Goal: Task Accomplishment & Management: Manage account settings

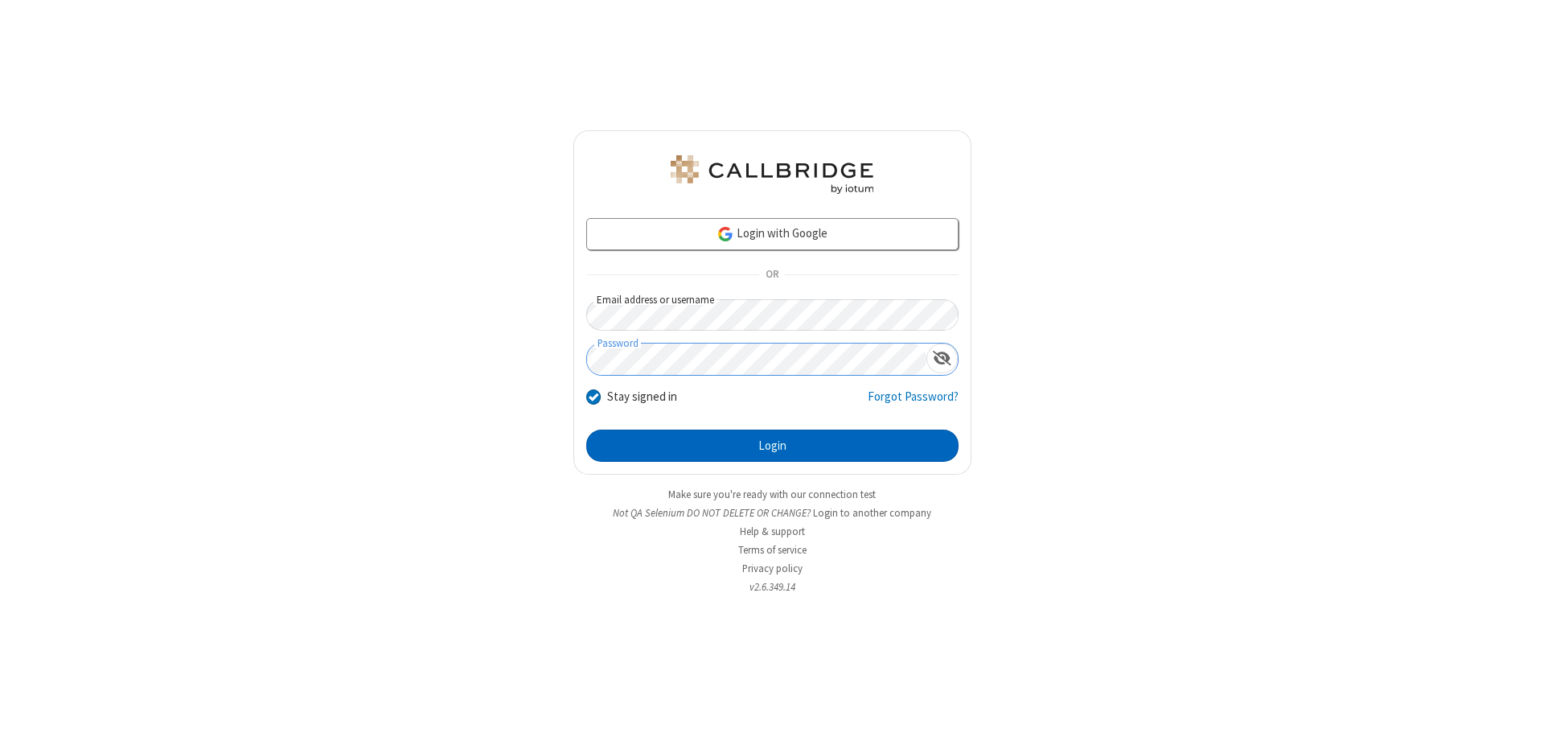
click at [772, 446] on button "Login" at bounding box center [772, 446] width 372 height 32
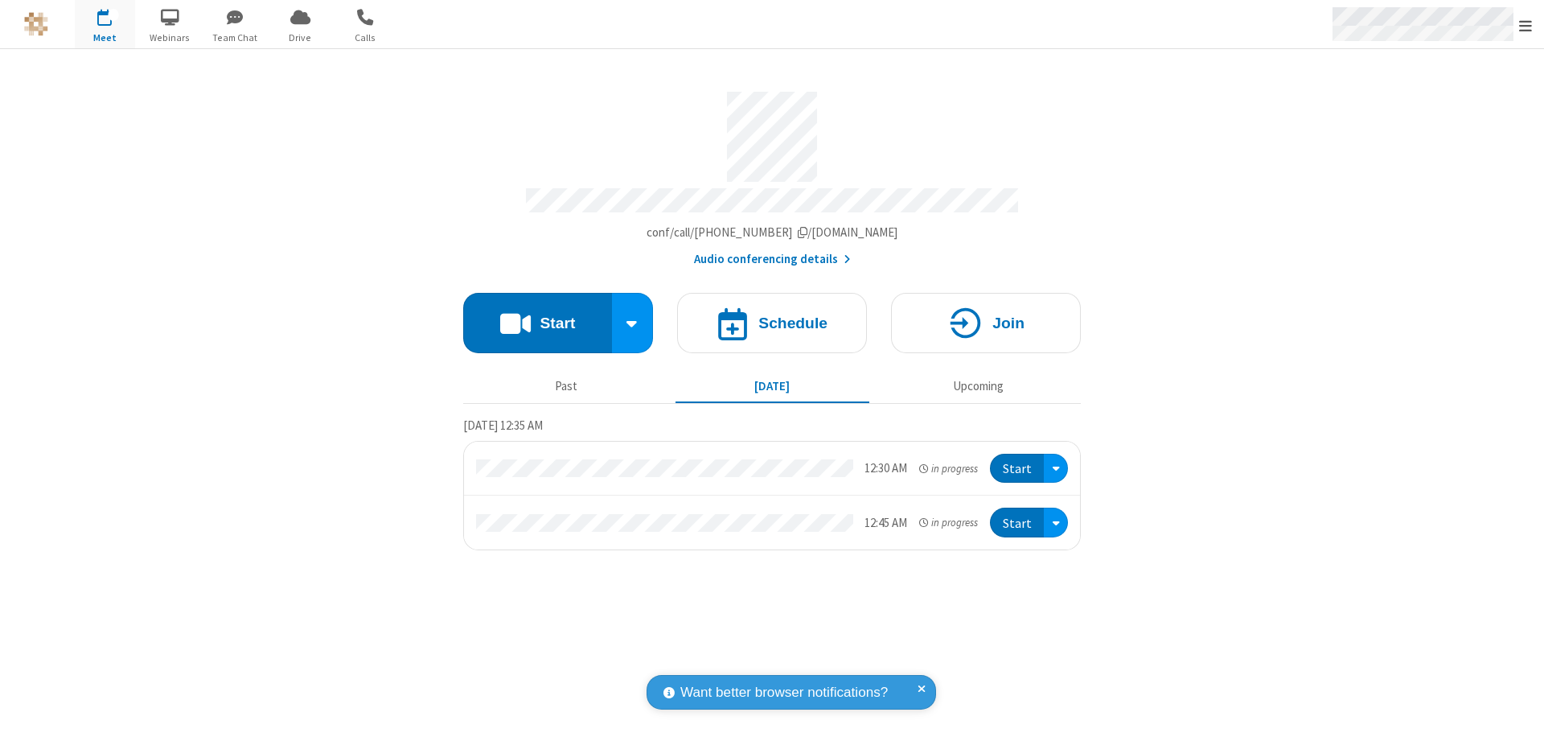
click at [1526, 25] on span "Open menu" at bounding box center [1526, 26] width 13 height 16
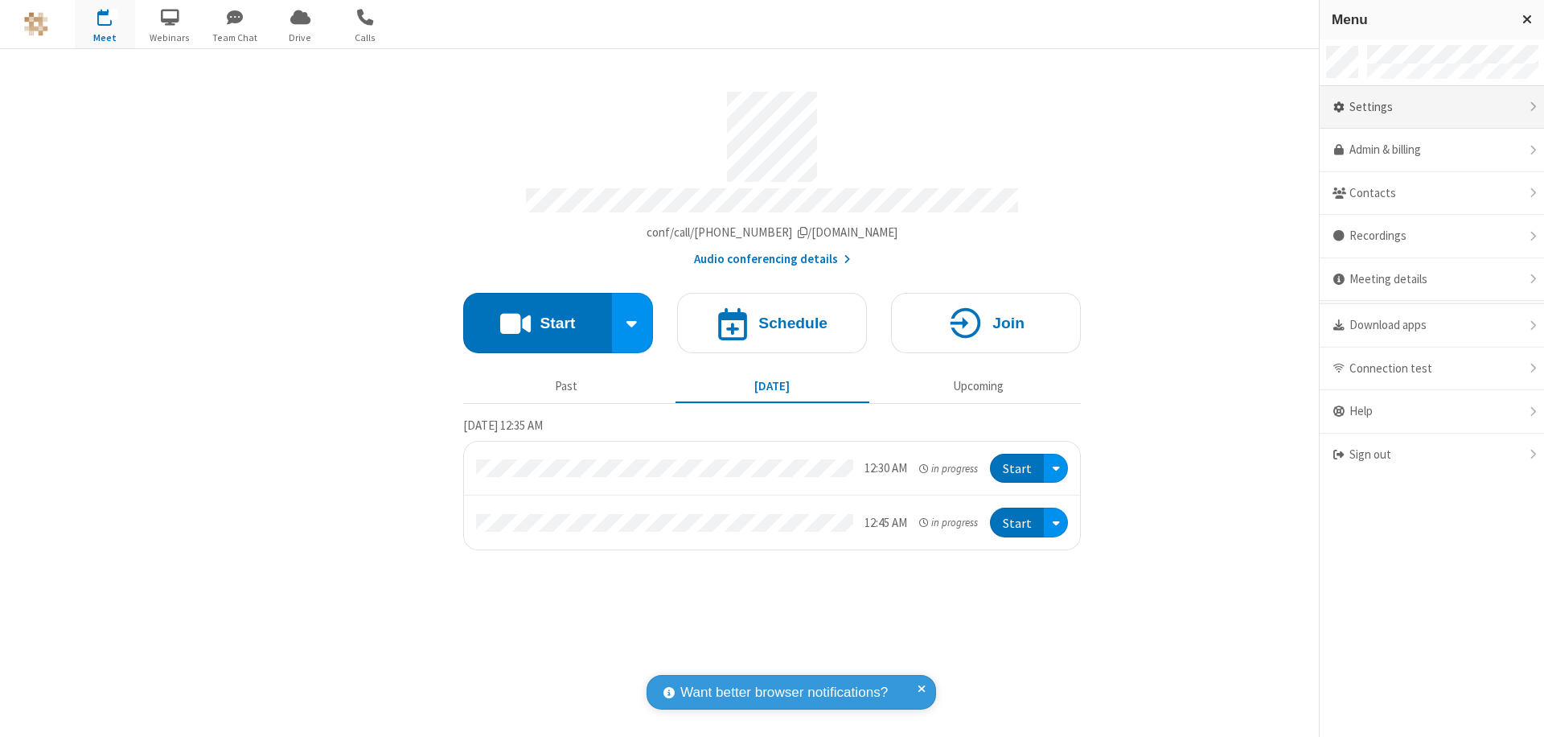
click at [1432, 107] on div "Settings" at bounding box center [1432, 107] width 224 height 43
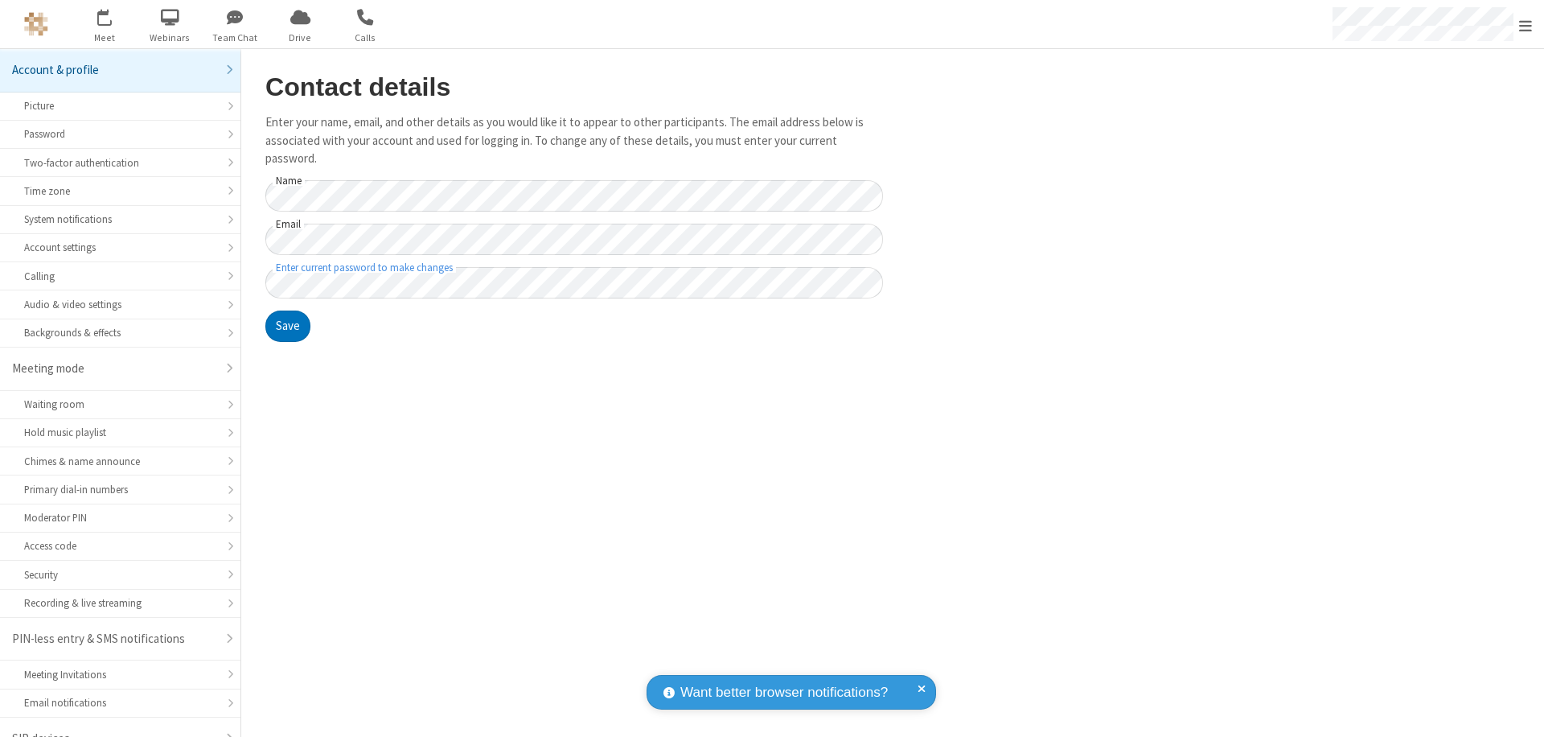
scroll to position [23, 0]
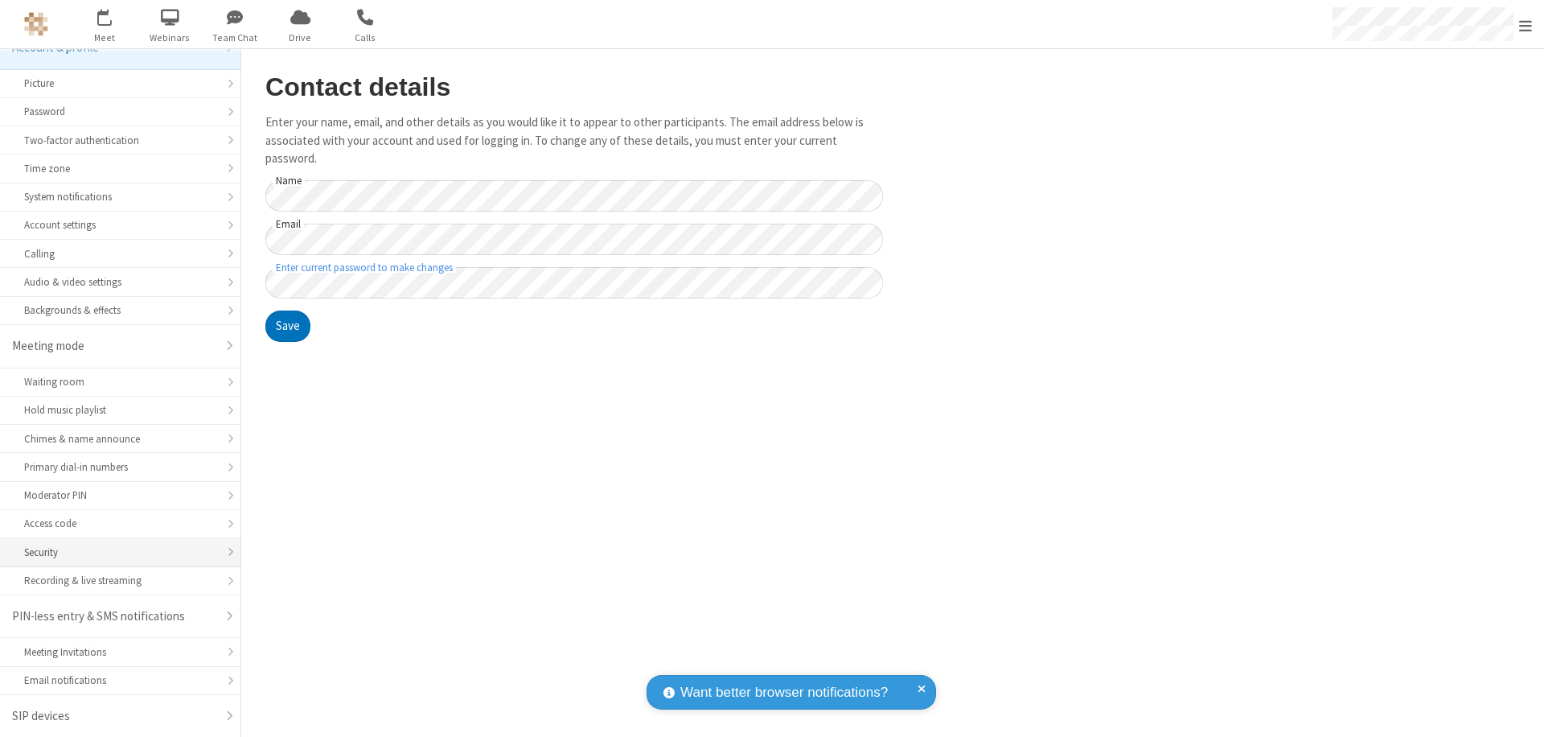
click at [114, 552] on div "Security" at bounding box center [120, 552] width 192 height 15
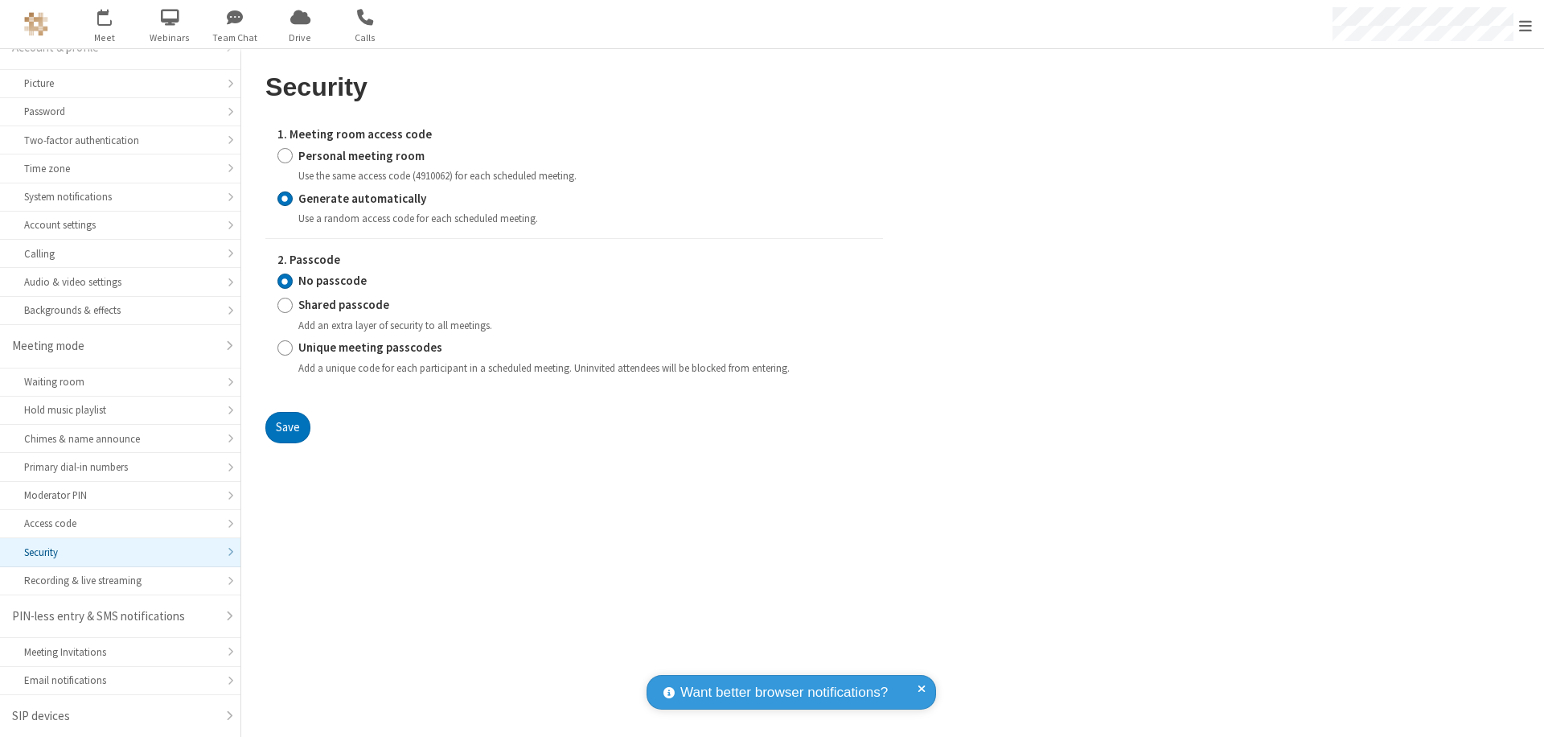
click at [285, 198] on input "Generate automatically" at bounding box center [285, 198] width 15 height 17
click at [285, 305] on input "Shared passcode" at bounding box center [285, 305] width 15 height 17
radio input "true"
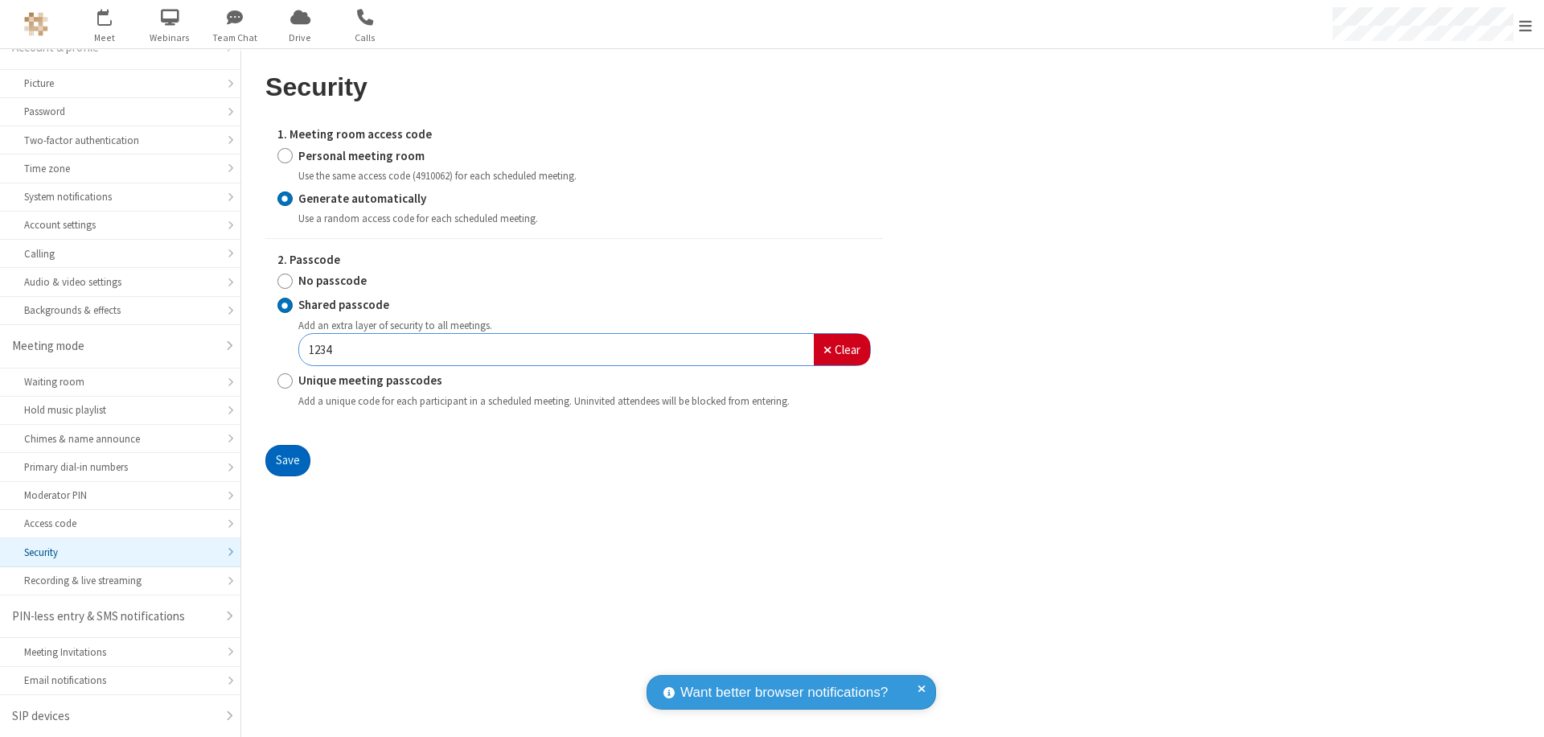
type input "1234"
click at [287, 460] on button "Save" at bounding box center [287, 461] width 45 height 32
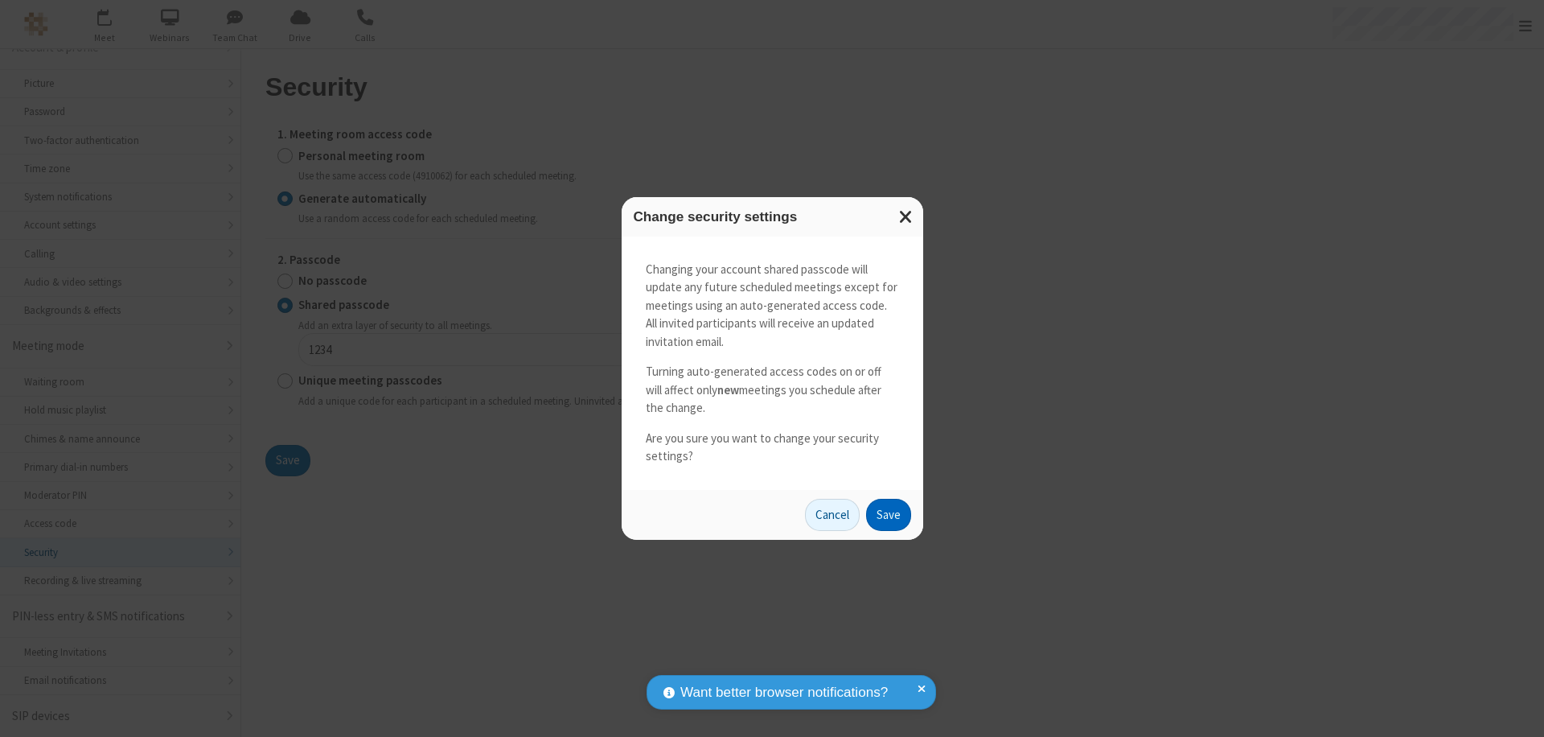
click at [888, 514] on button "Save" at bounding box center [888, 515] width 45 height 32
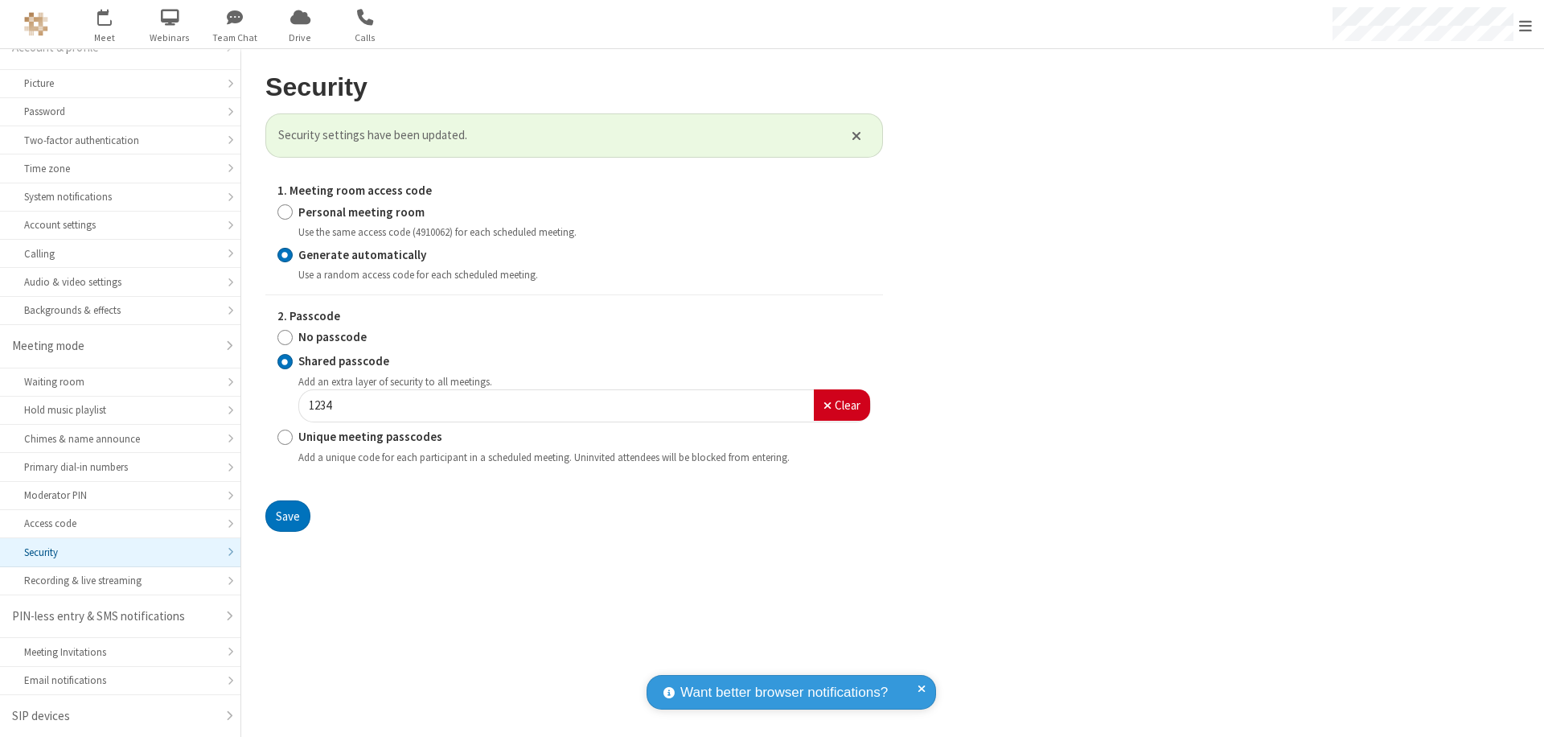
click at [1526, 25] on span "Open menu" at bounding box center [1526, 26] width 13 height 16
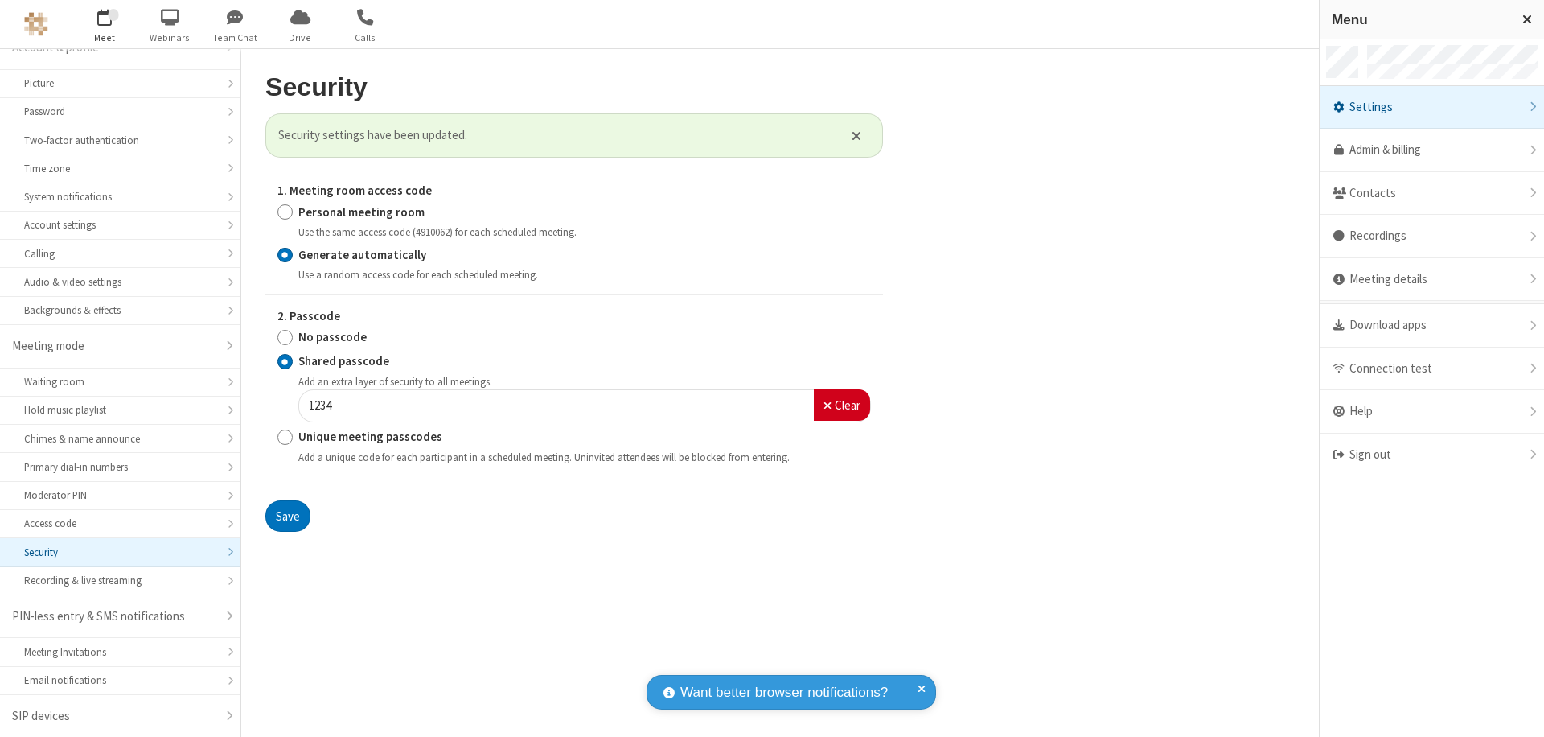
click at [105, 24] on span "button" at bounding box center [105, 16] width 60 height 27
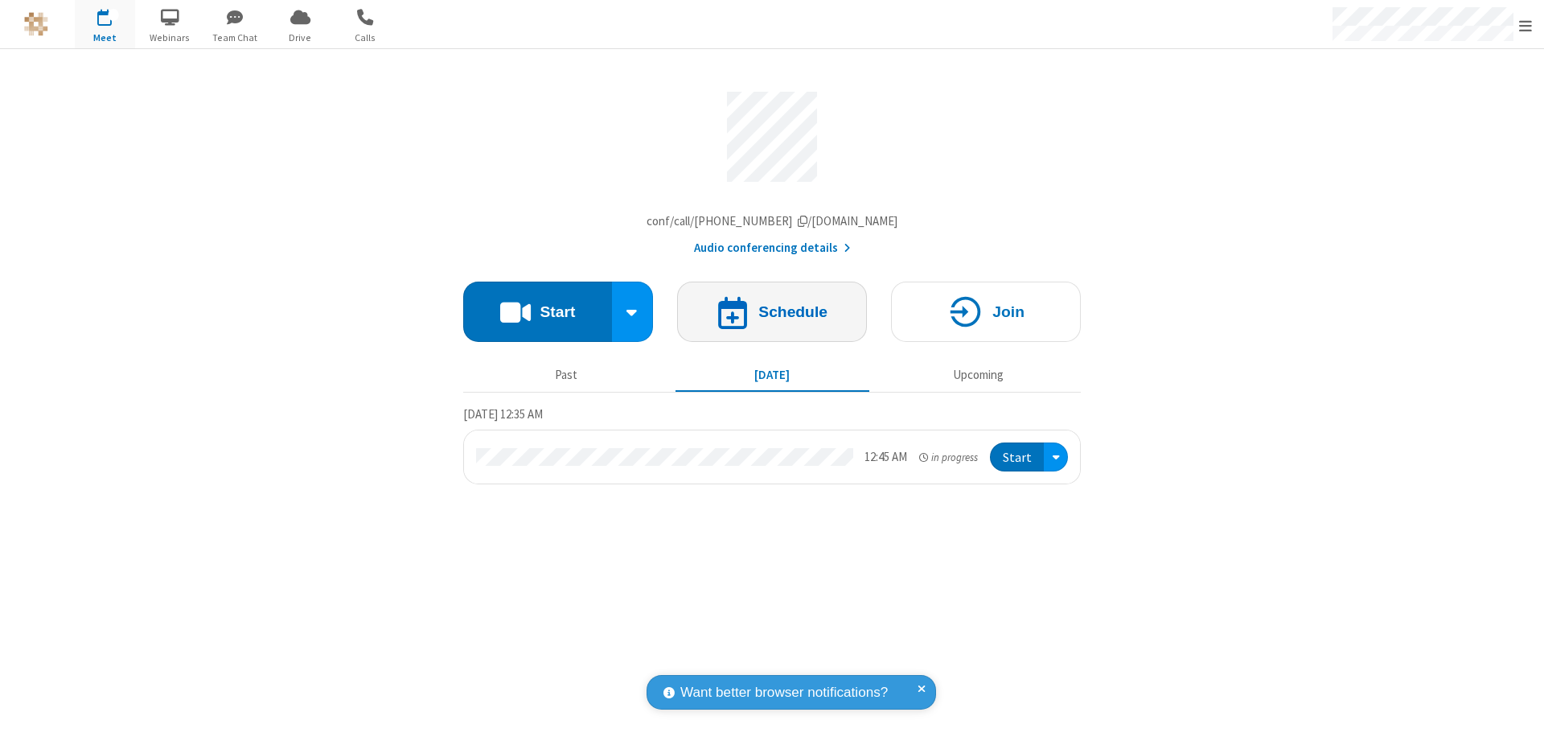
click at [772, 315] on h4 "Schedule" at bounding box center [793, 311] width 69 height 15
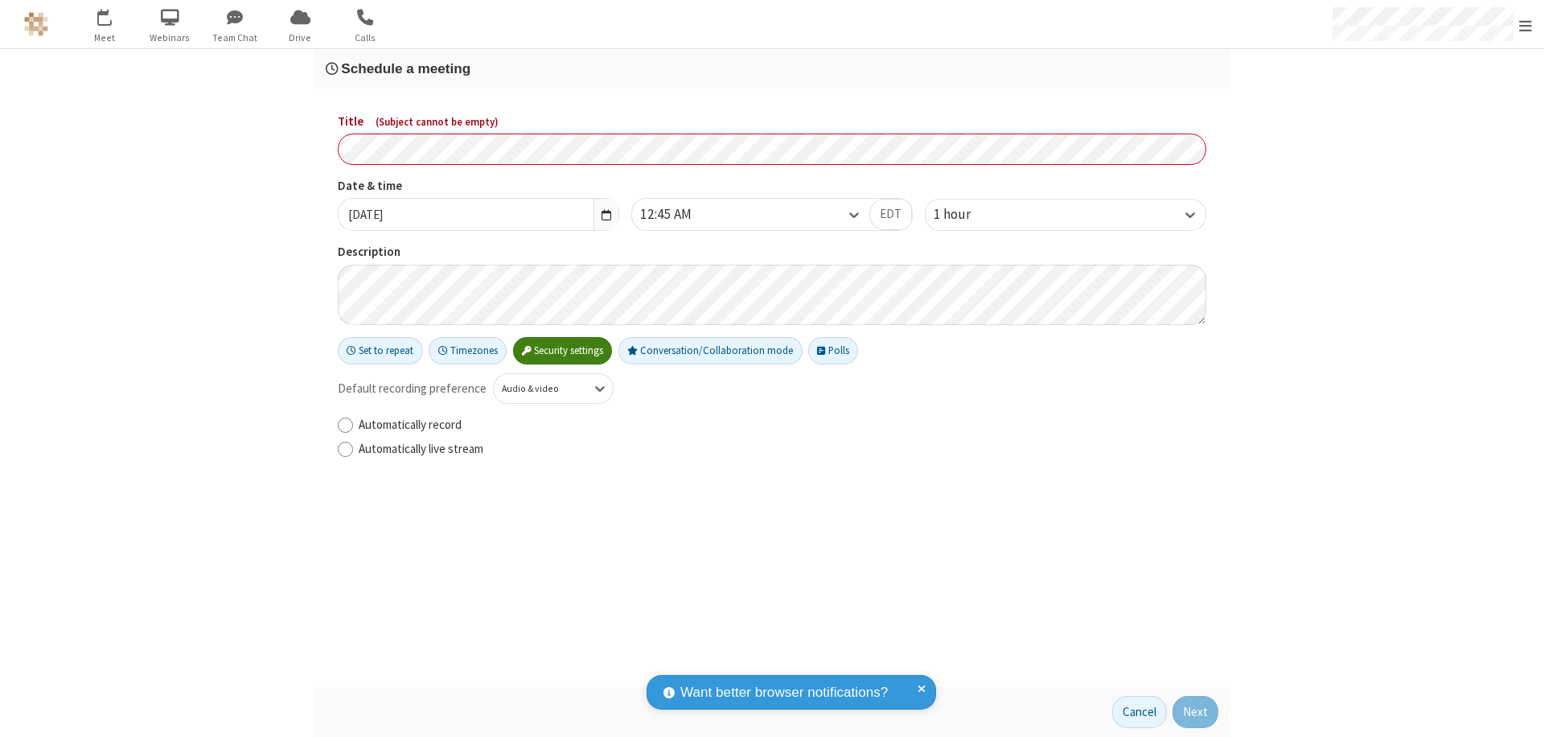
click at [772, 68] on h3 "Schedule a meeting" at bounding box center [772, 68] width 893 height 15
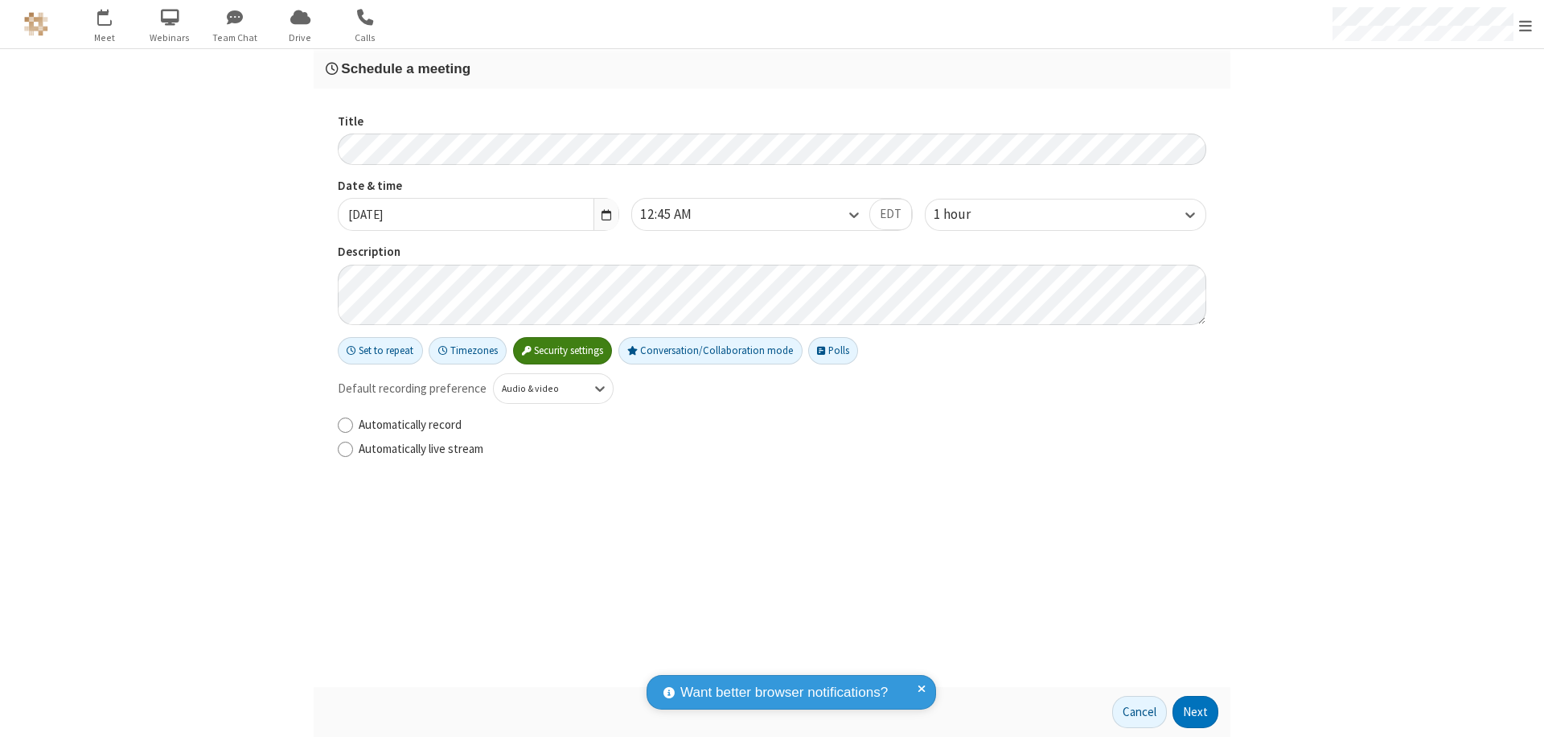
click at [1196, 712] on button "Next" at bounding box center [1196, 712] width 46 height 32
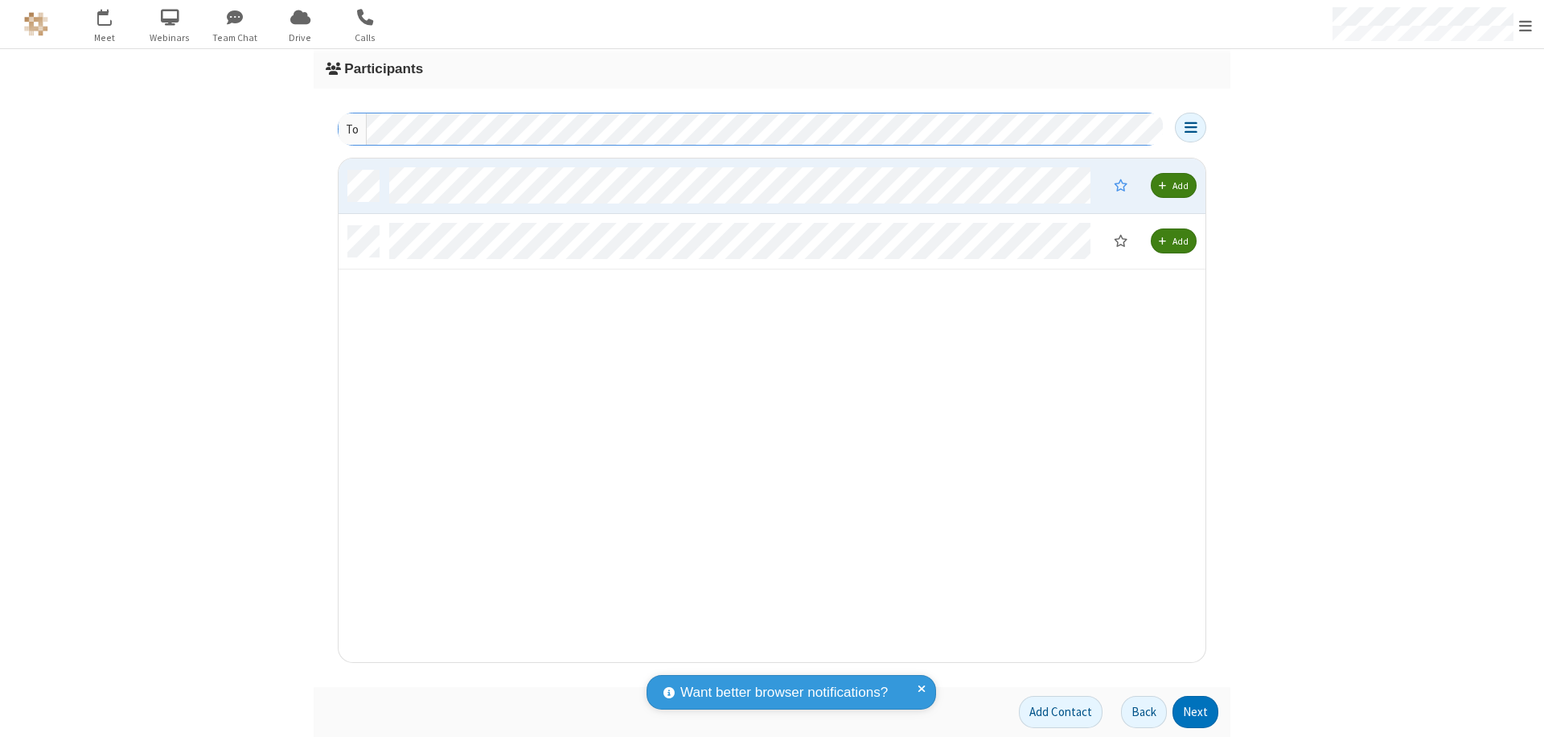
scroll to position [492, 855]
click at [1196, 712] on button "Next" at bounding box center [1196, 712] width 46 height 32
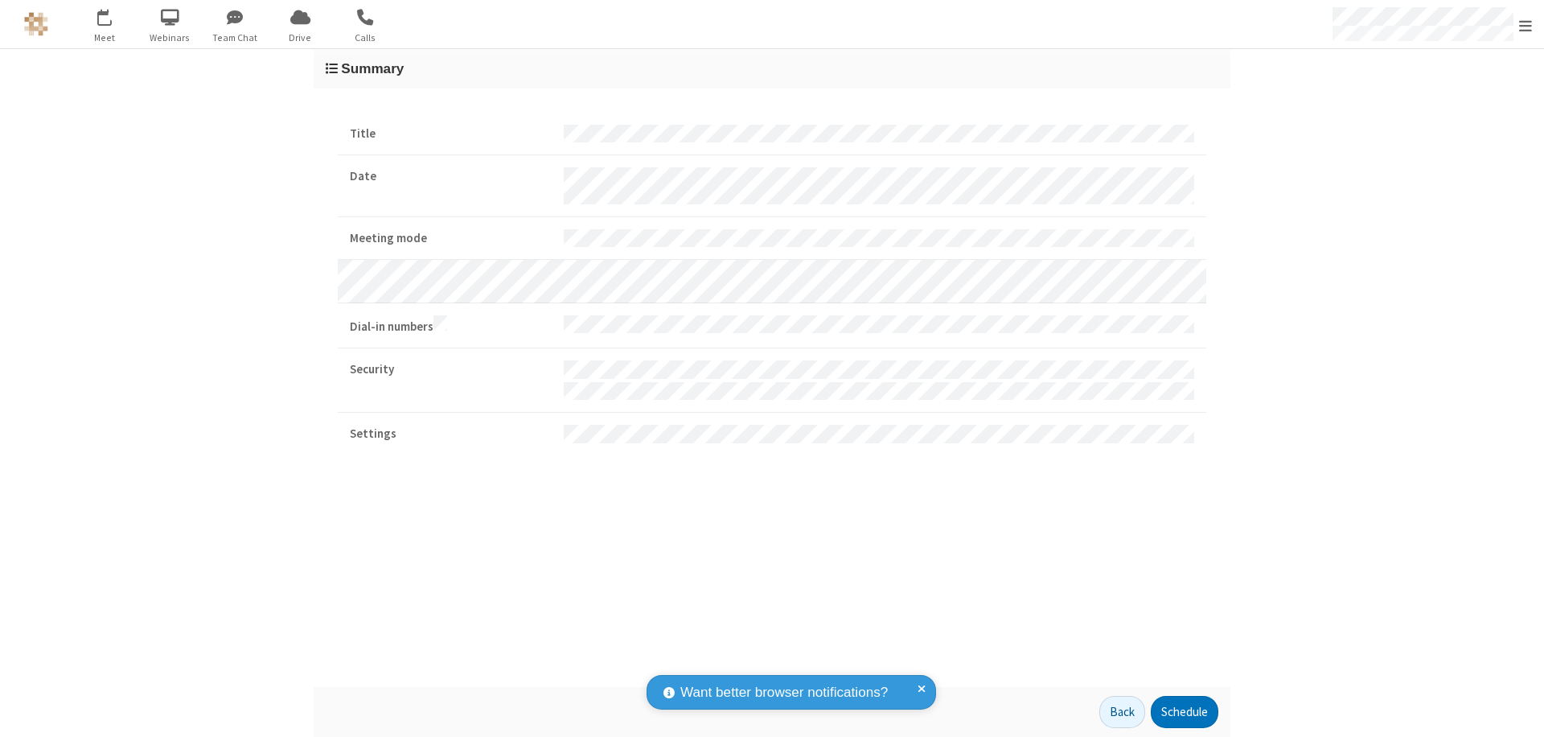
click at [1184, 712] on button "Schedule" at bounding box center [1185, 712] width 68 height 32
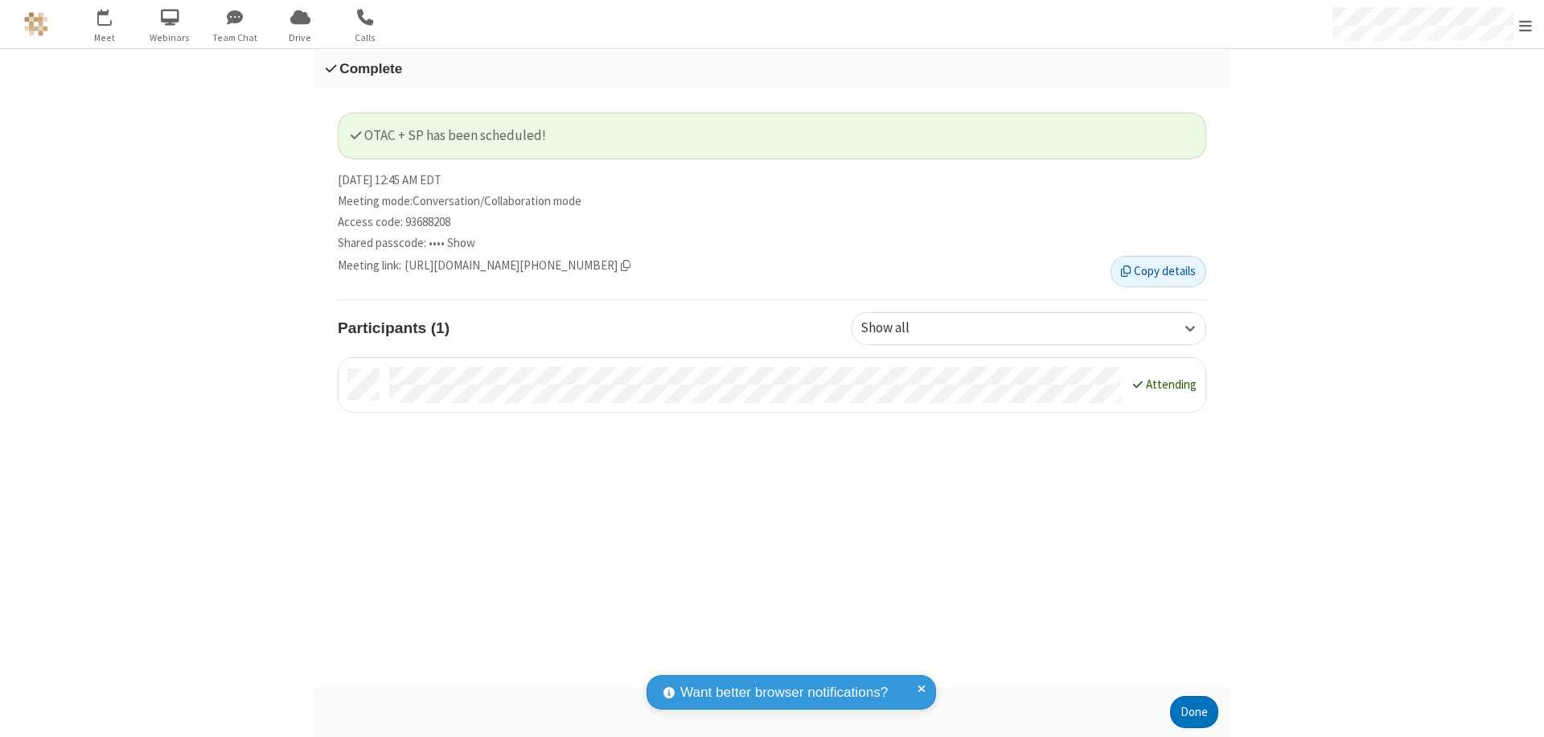
click at [1526, 24] on span "Open menu" at bounding box center [1526, 26] width 13 height 16
click at [1432, 454] on div "Sign out" at bounding box center [1432, 455] width 224 height 43
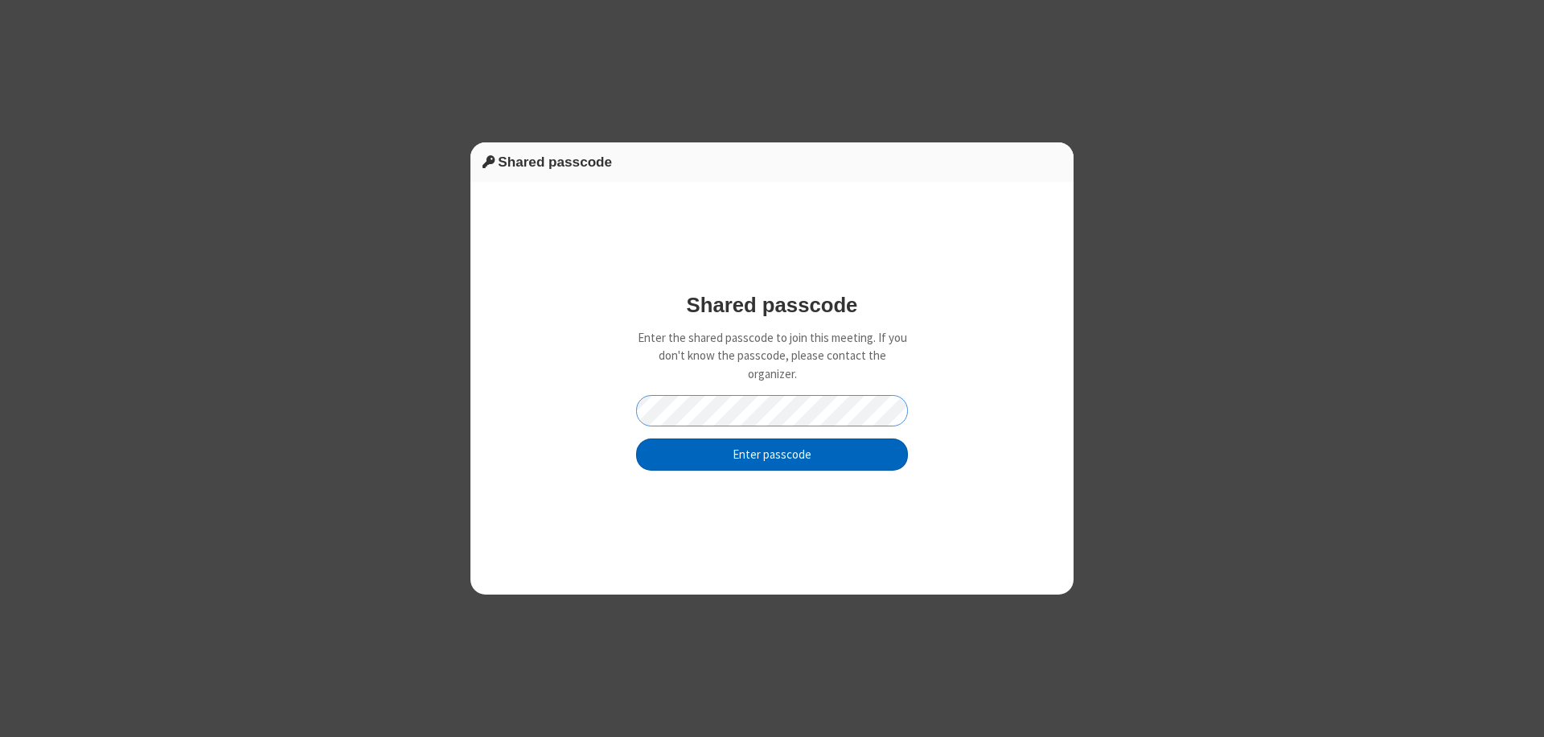
click at [772, 454] on button "Enter passcode" at bounding box center [772, 454] width 272 height 32
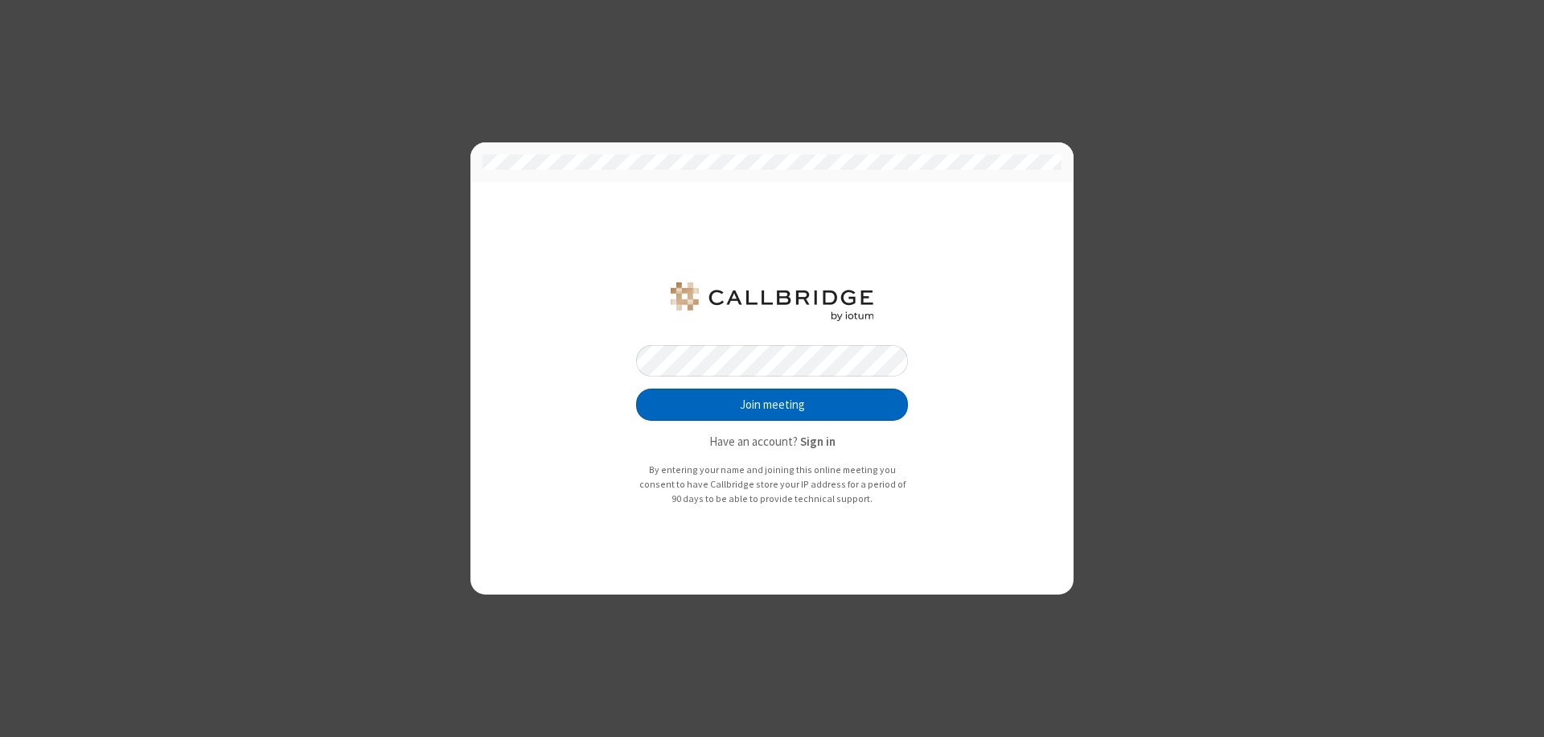
click at [772, 405] on button "Join meeting" at bounding box center [772, 405] width 272 height 32
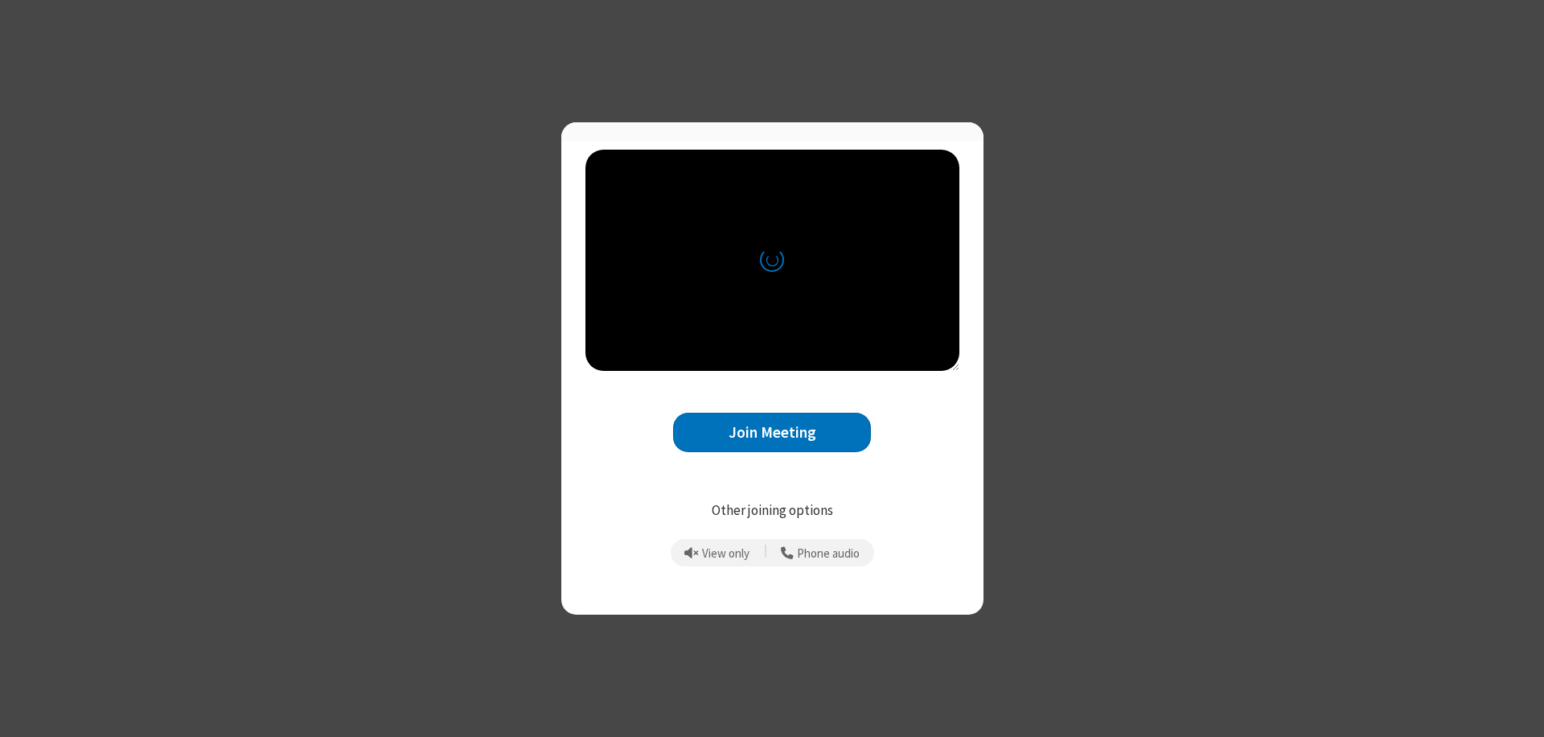
click at [772, 439] on button "Join Meeting" at bounding box center [772, 432] width 198 height 39
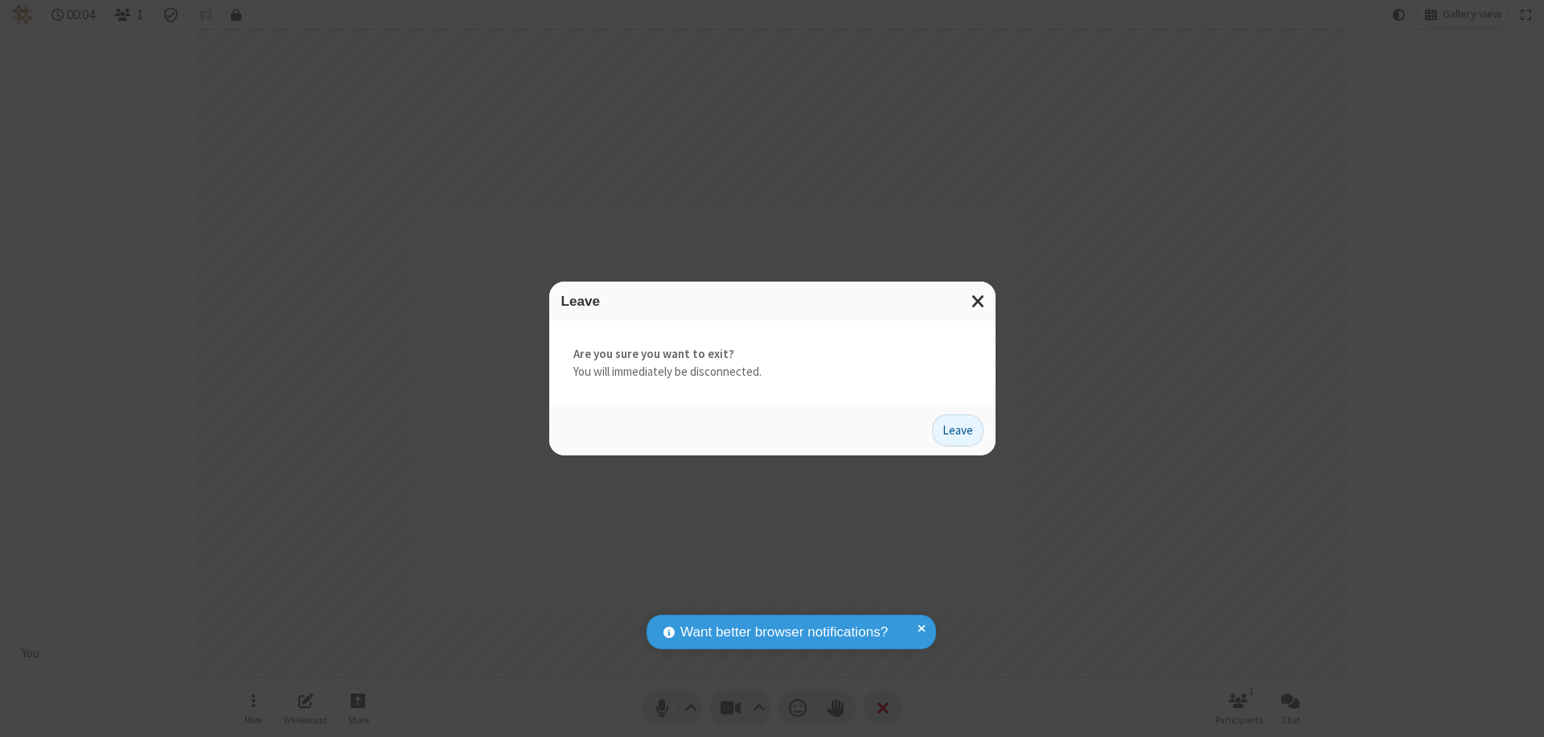
click at [958, 430] on button "Leave" at bounding box center [957, 430] width 51 height 32
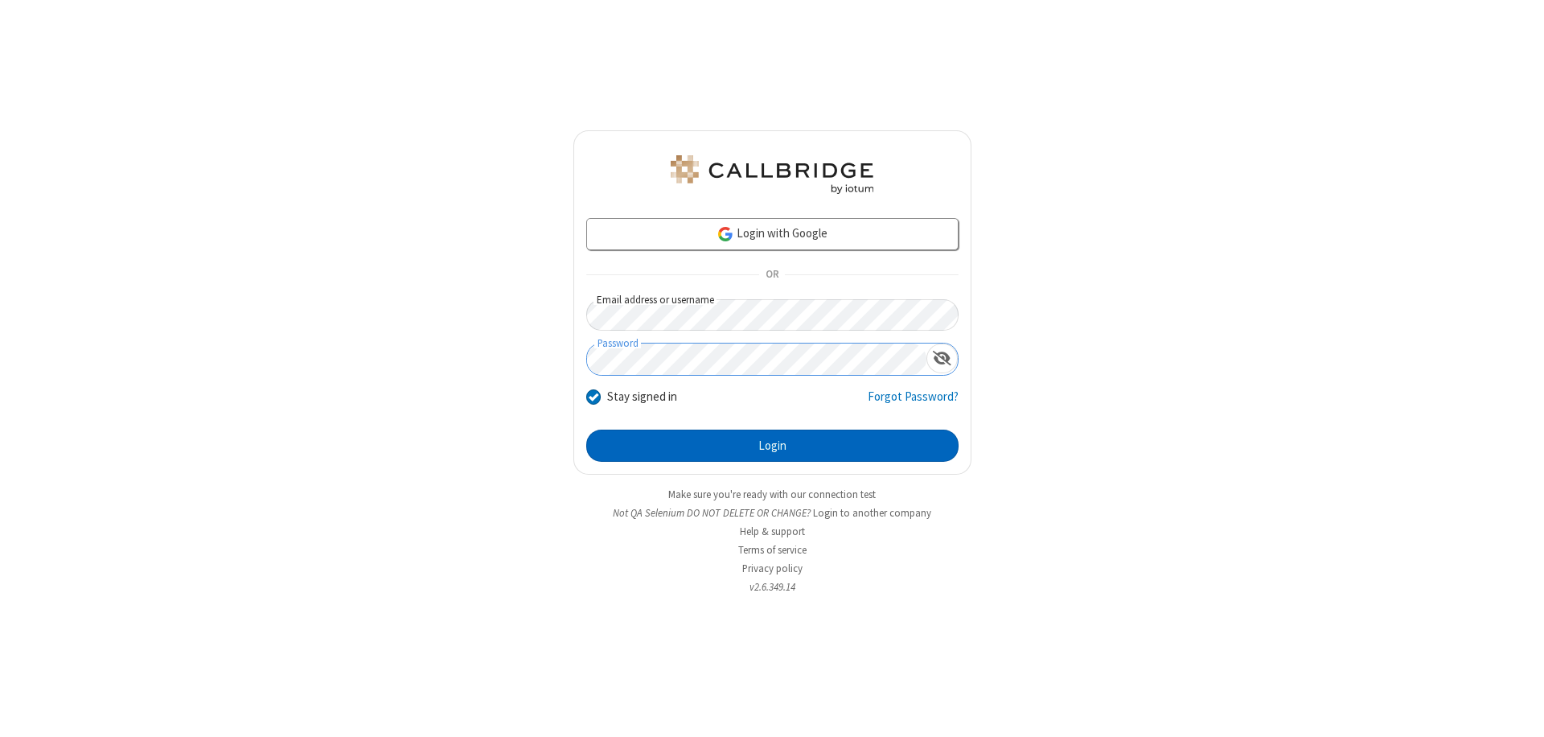
click at [772, 446] on button "Login" at bounding box center [772, 446] width 372 height 32
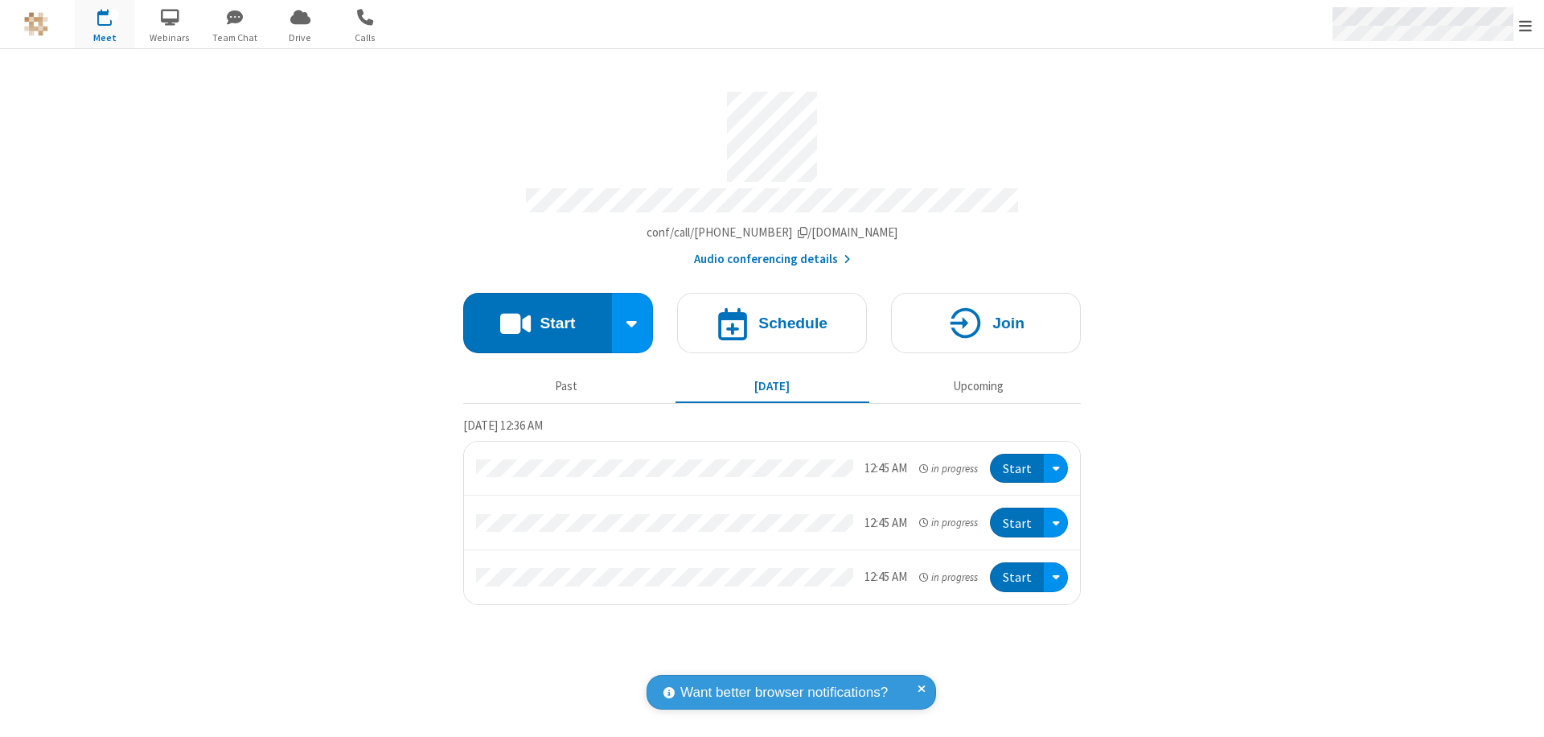
click at [1526, 25] on span "Open menu" at bounding box center [1526, 26] width 13 height 16
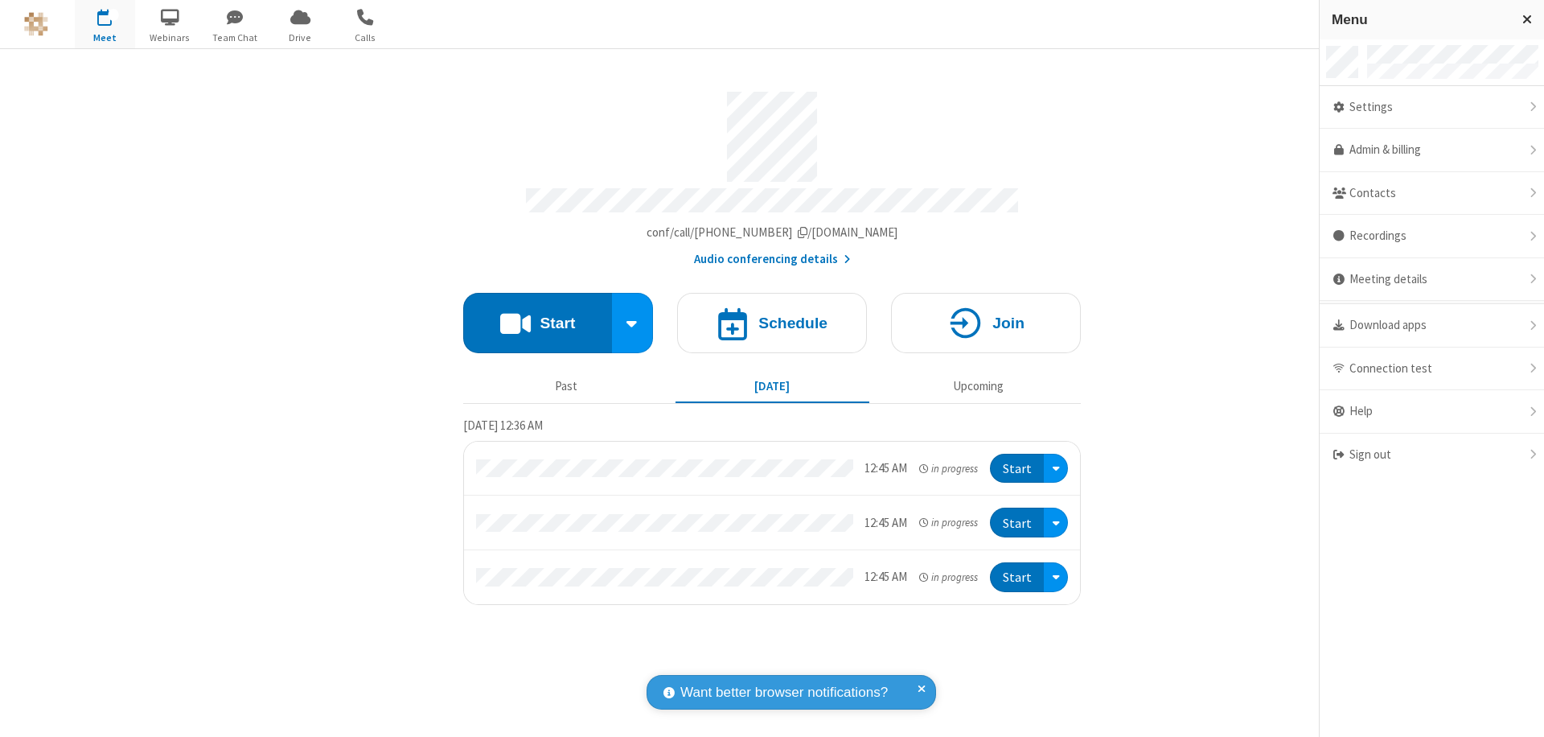
click at [1432, 107] on div "Settings" at bounding box center [1432, 107] width 224 height 43
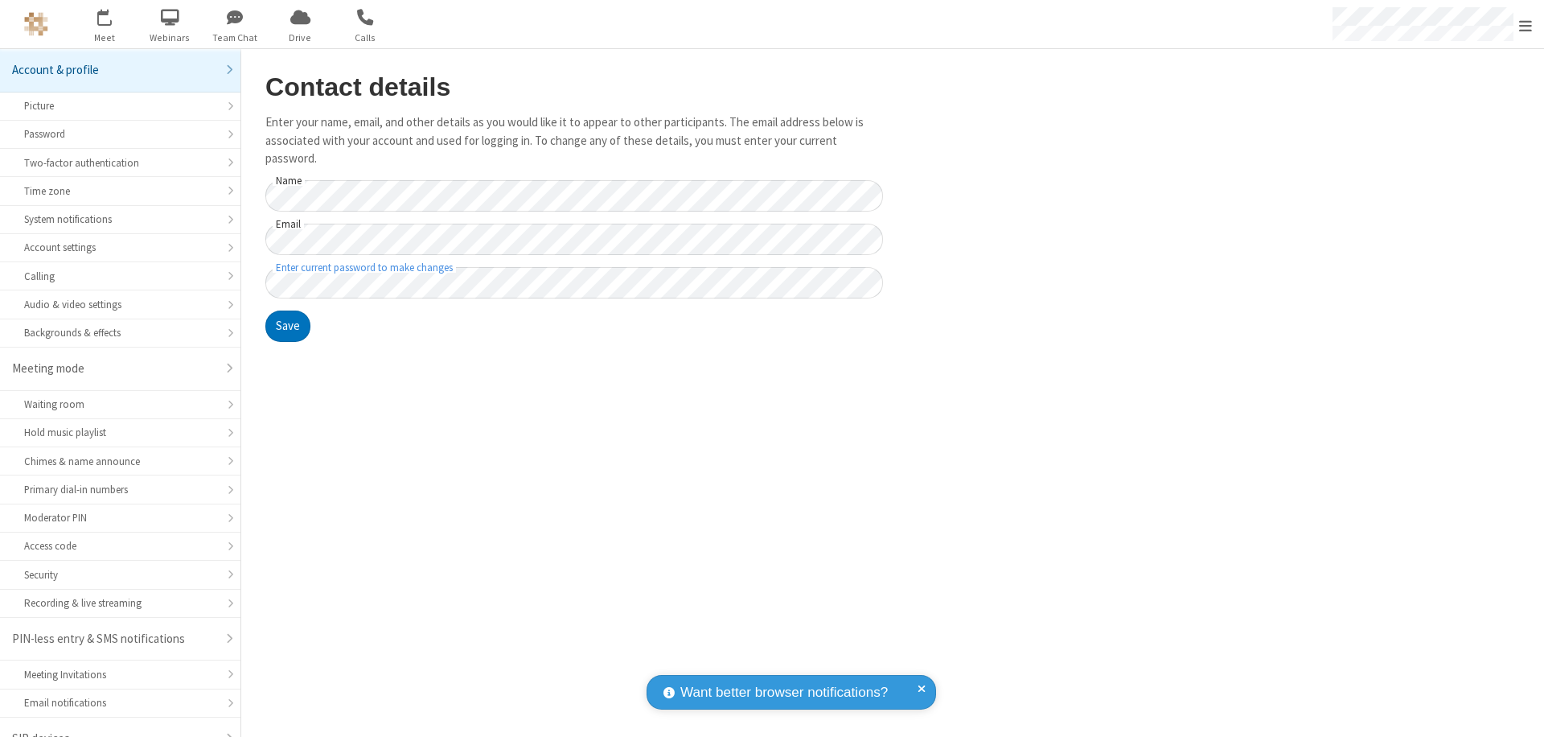
scroll to position [23, 0]
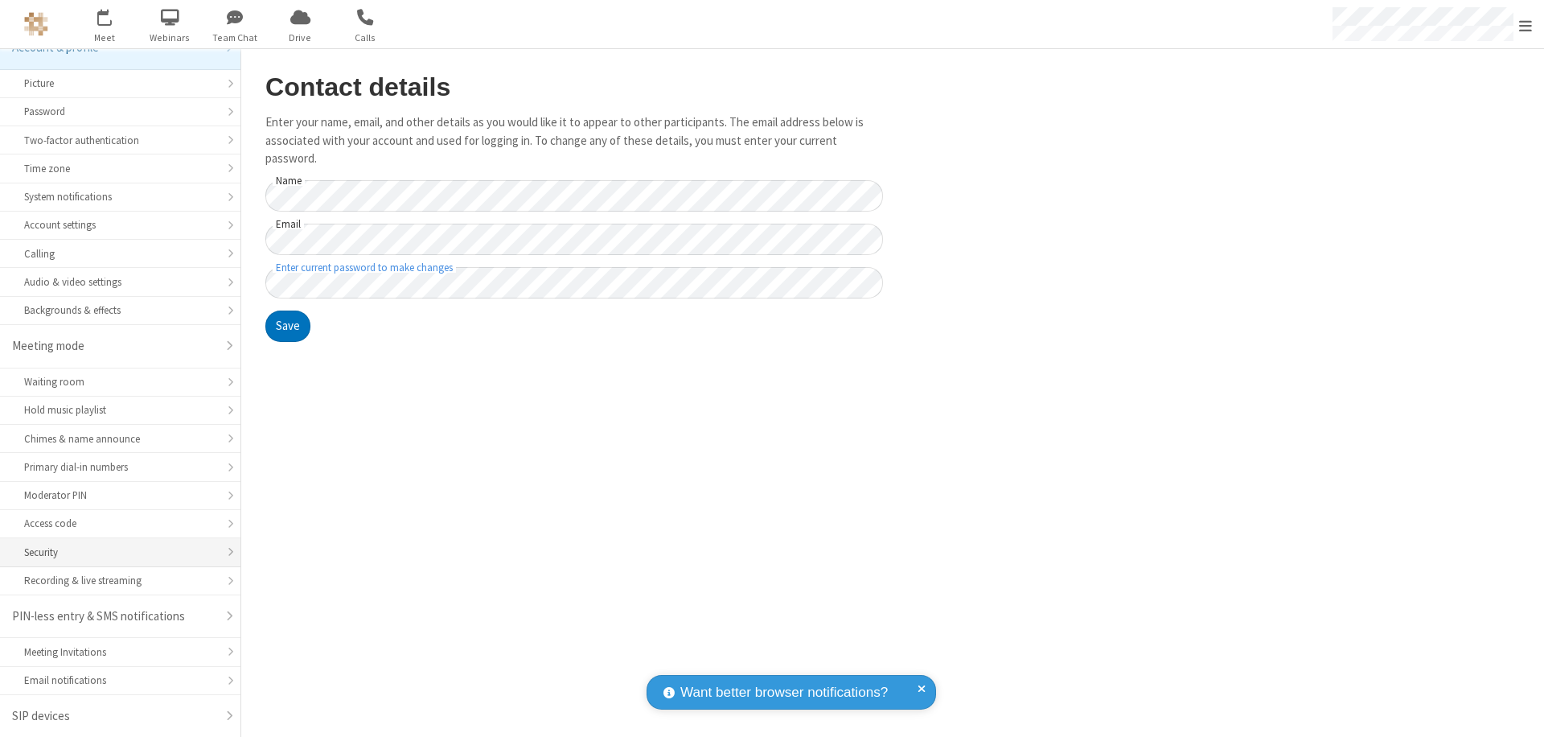
click at [114, 552] on div "Security" at bounding box center [120, 552] width 192 height 15
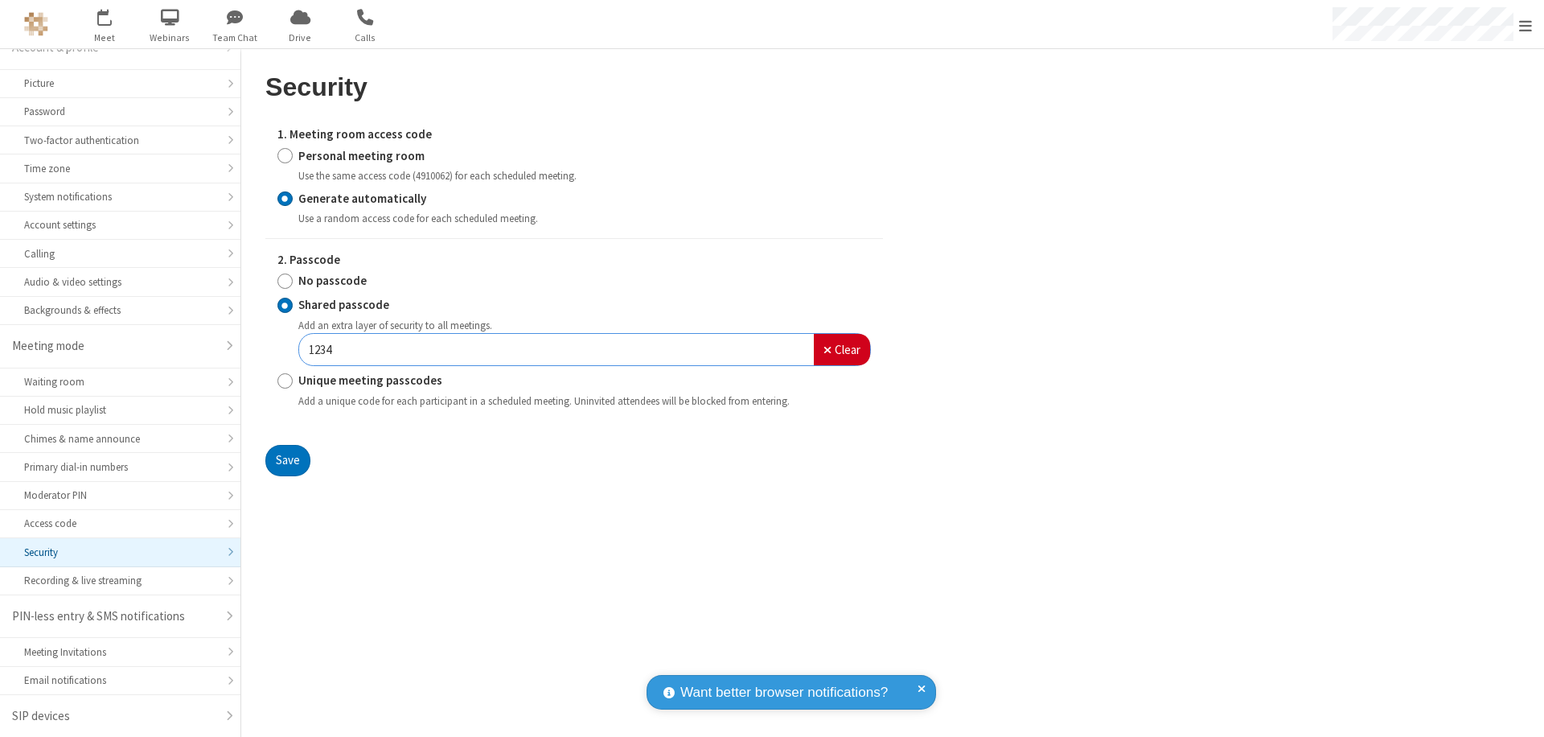
click at [285, 155] on input "Personal meeting room" at bounding box center [285, 155] width 15 height 17
radio input "true"
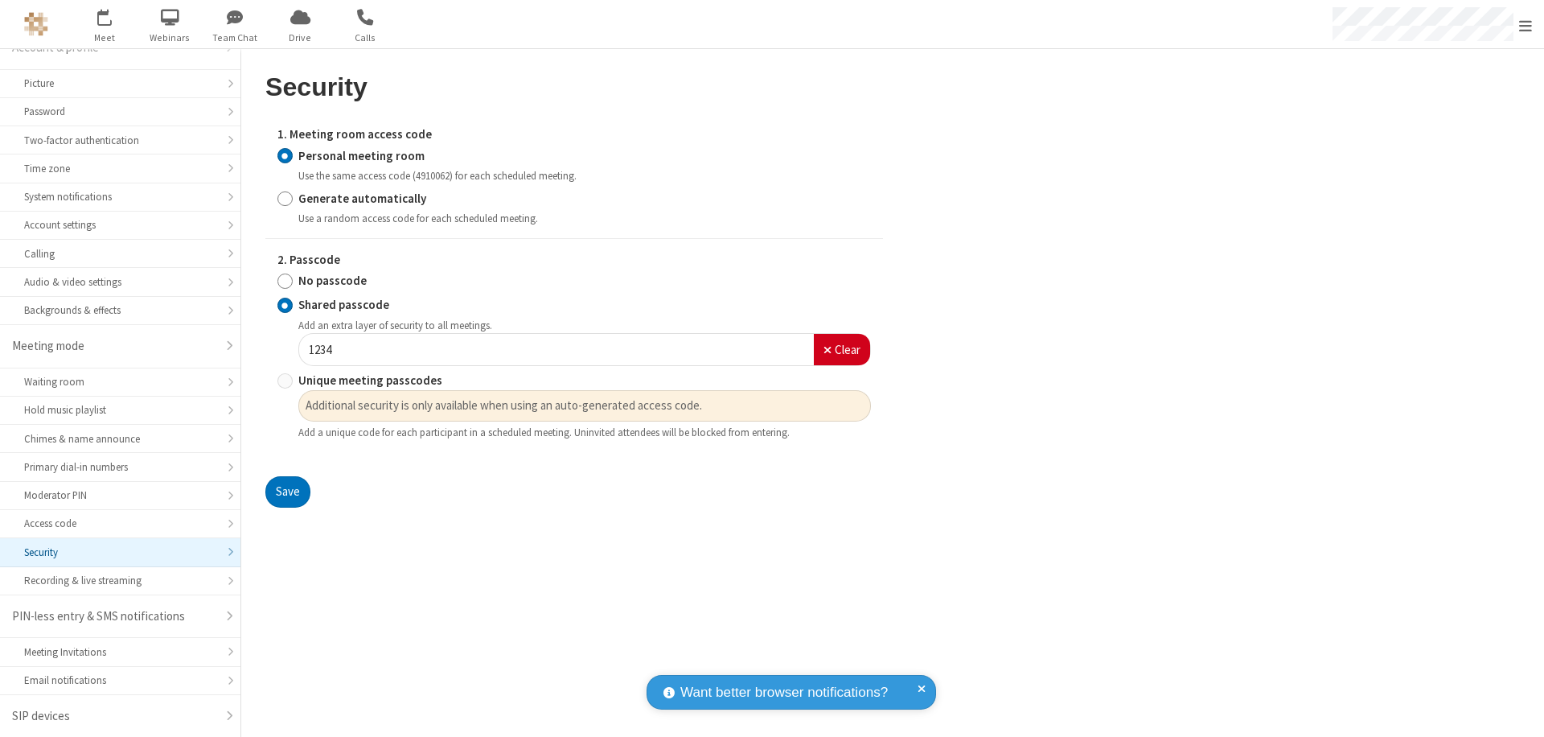
click at [285, 281] on input "No passcode" at bounding box center [285, 281] width 15 height 17
radio input "true"
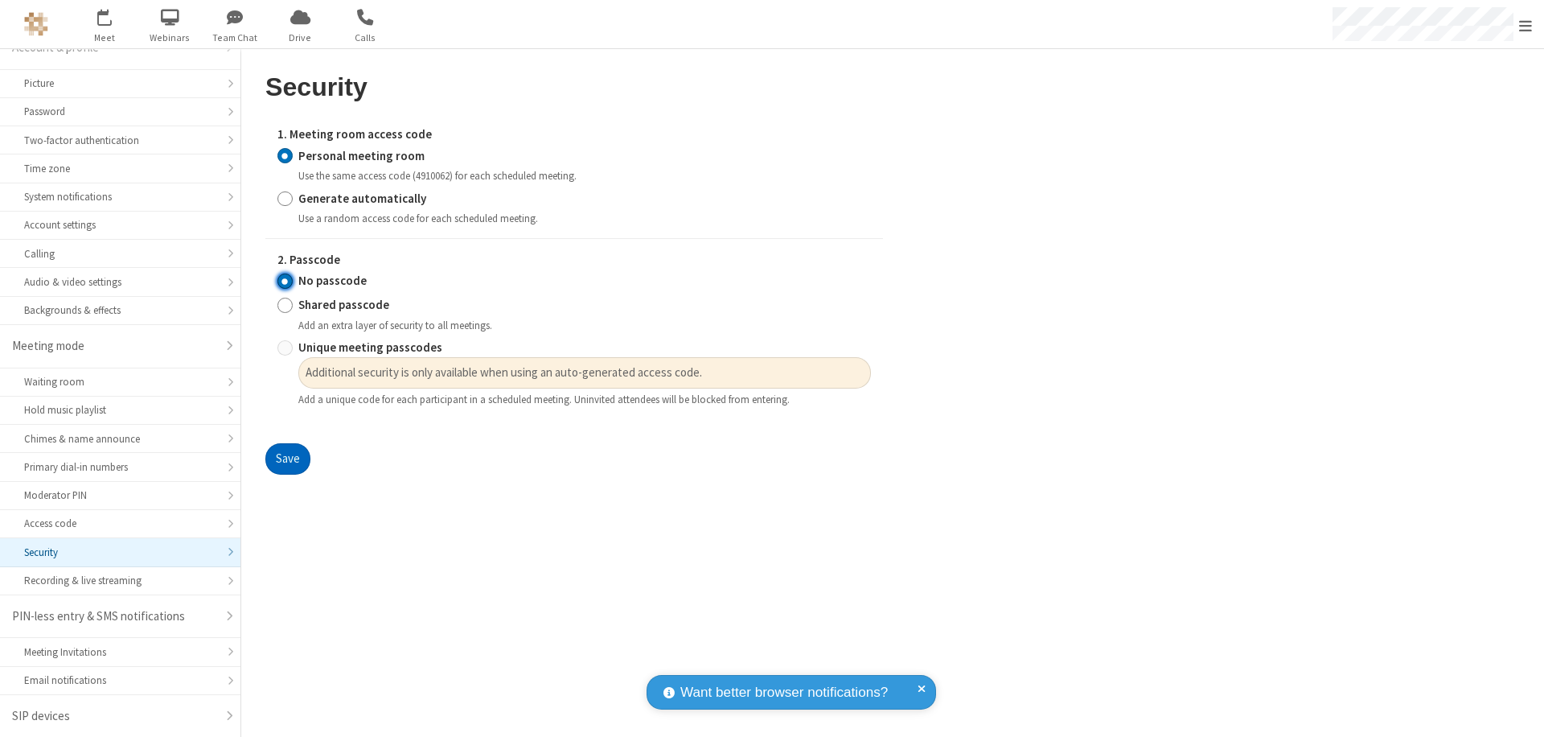
click at [287, 459] on button "Save" at bounding box center [287, 459] width 45 height 32
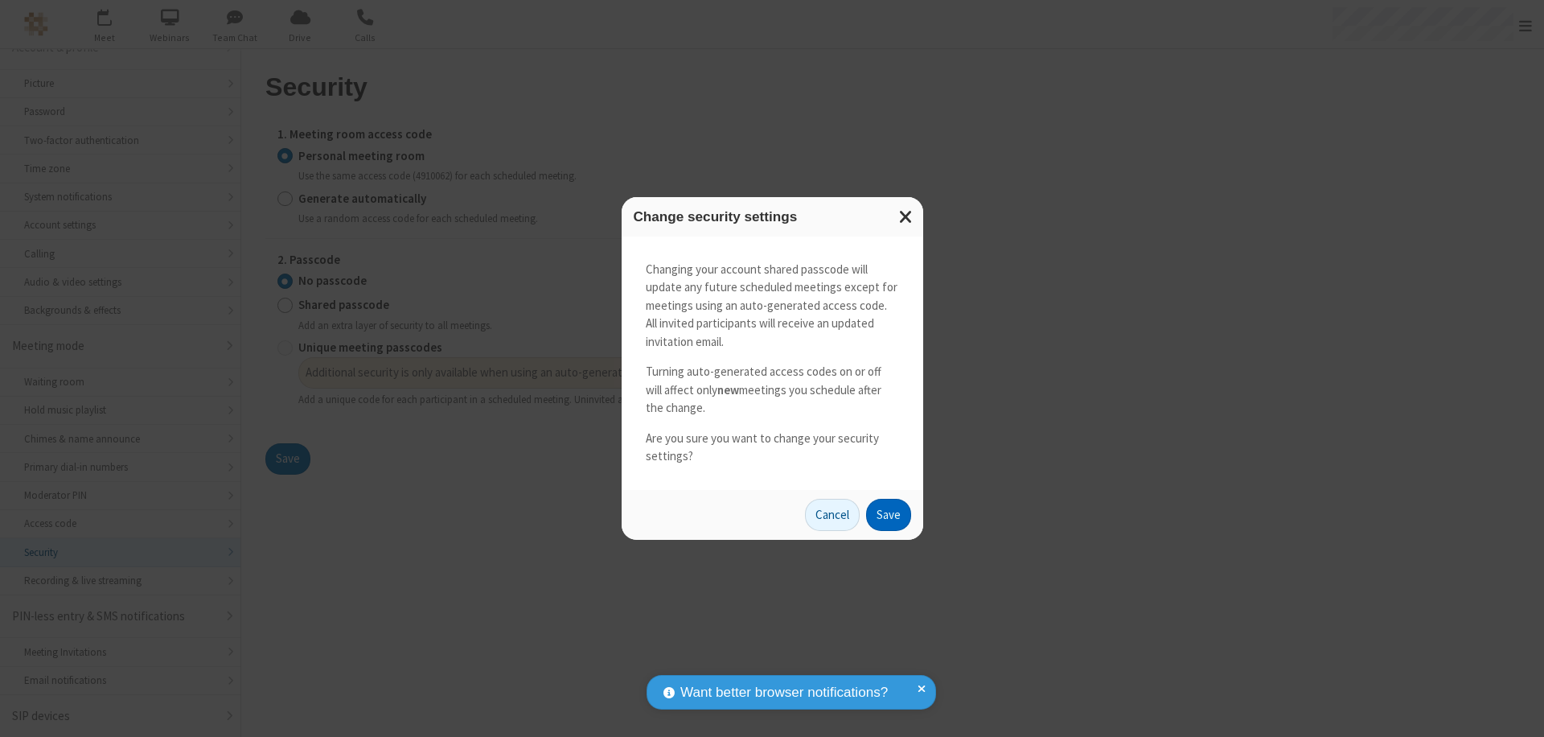
click at [888, 514] on button "Save" at bounding box center [888, 515] width 45 height 32
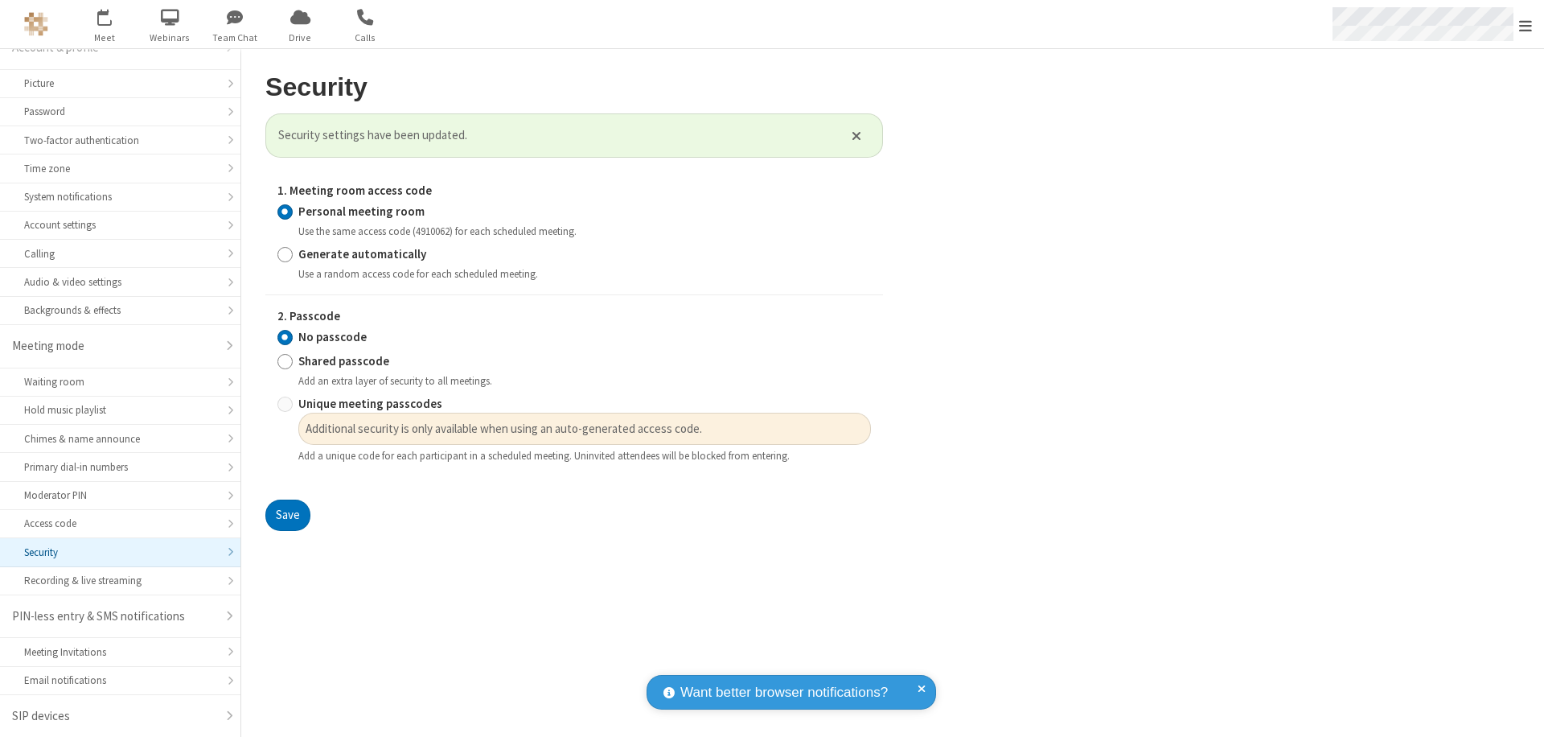
click at [1526, 24] on span "Open menu" at bounding box center [1526, 26] width 13 height 16
